Goal: Navigation & Orientation: Find specific page/section

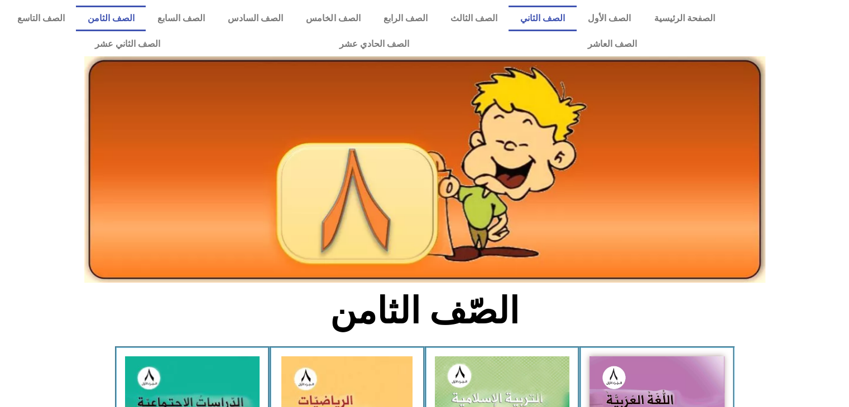
click at [553, 20] on link "الصف الثاني" at bounding box center [542, 19] width 68 height 26
